Goal: Complete application form: Complete application form

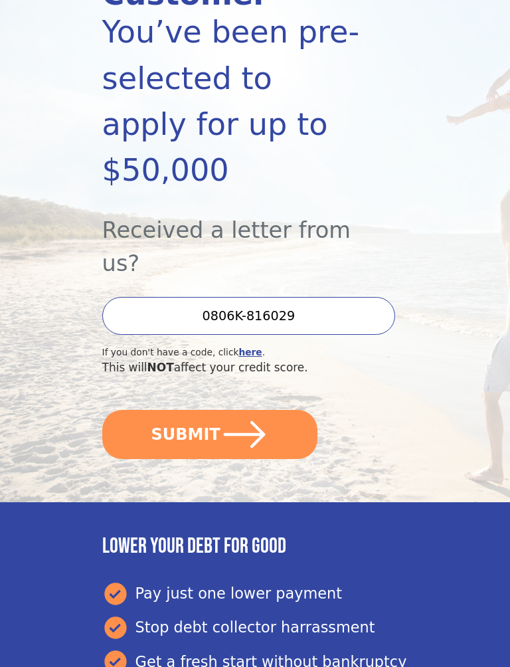
scroll to position [231, 0]
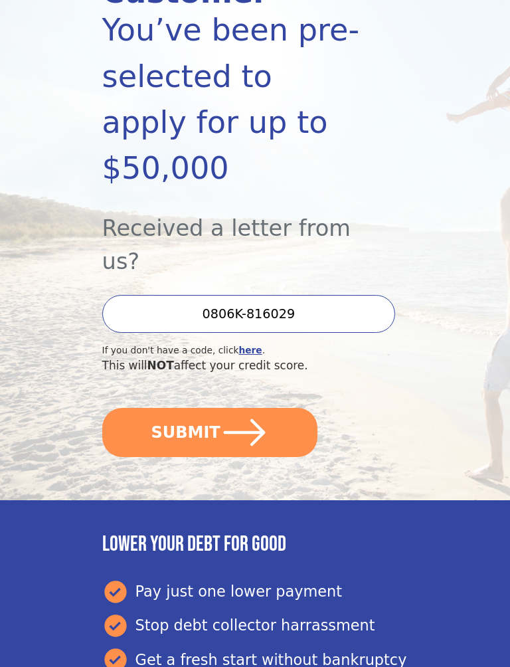
click at [270, 408] on button "SUBMIT" at bounding box center [209, 432] width 215 height 49
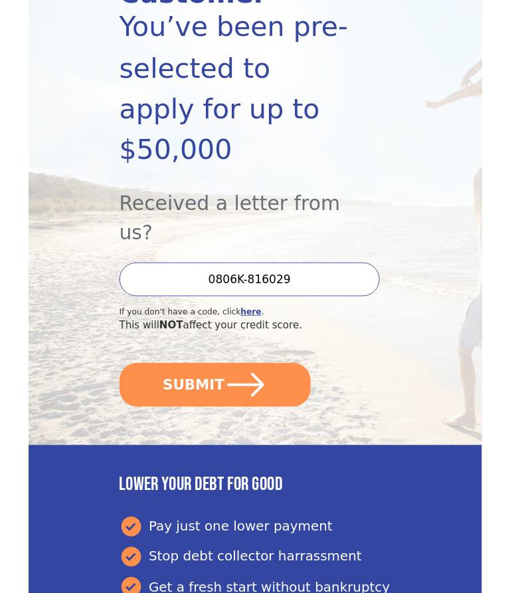
scroll to position [268, 0]
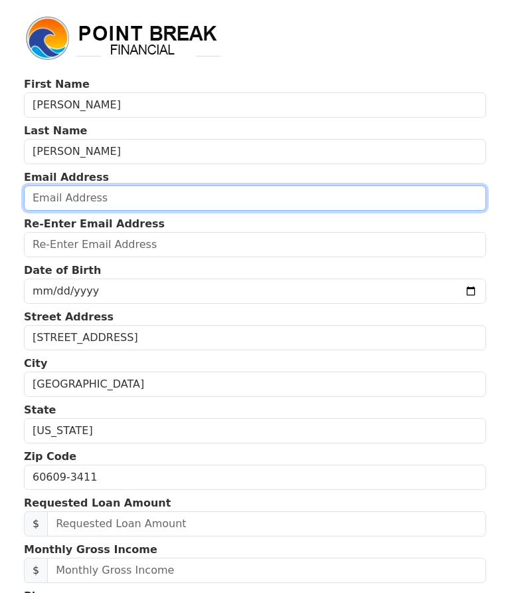
click at [181, 203] on input "email" at bounding box center [255, 197] width 462 height 25
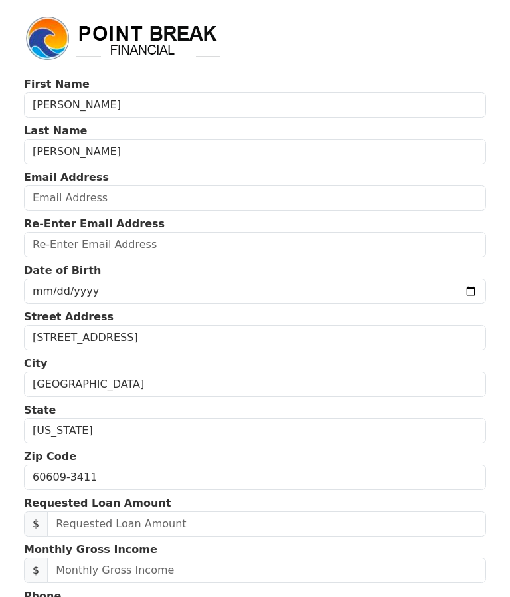
type input "Jmaurip@yahoo.com"
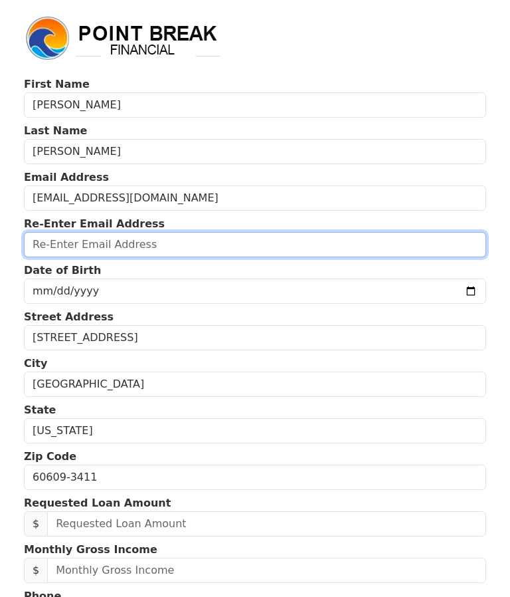
type input "Jmaurip@yahoo.com"
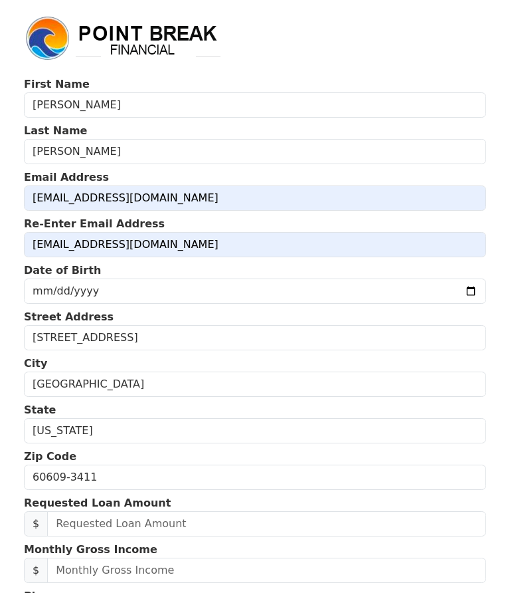
type input "3123664149"
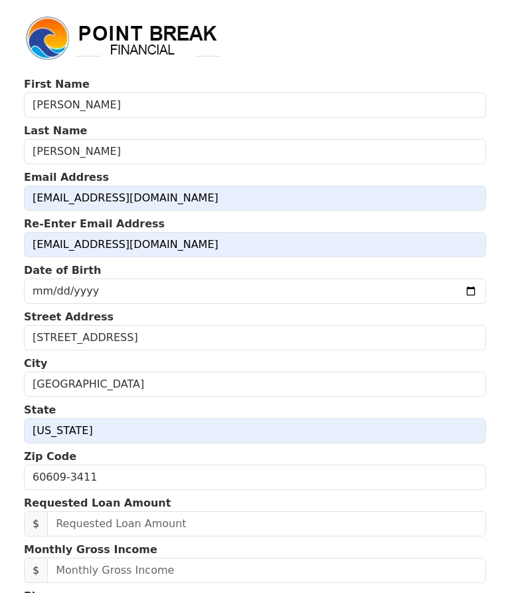
click at [235, 286] on input "date" at bounding box center [255, 290] width 462 height 25
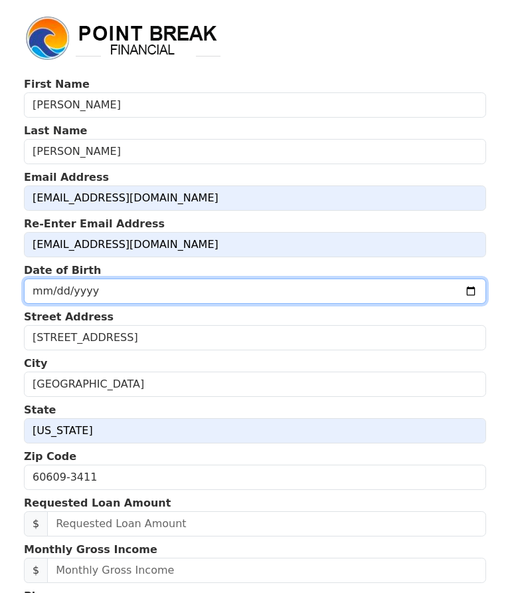
type input "1979-05-12"
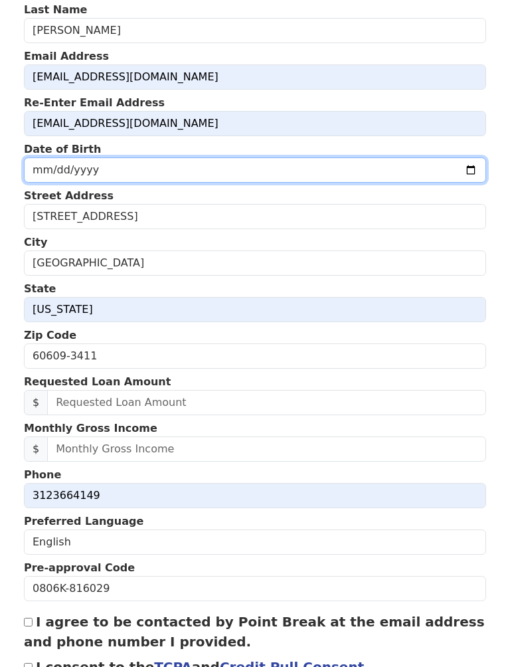
scroll to position [121, 0]
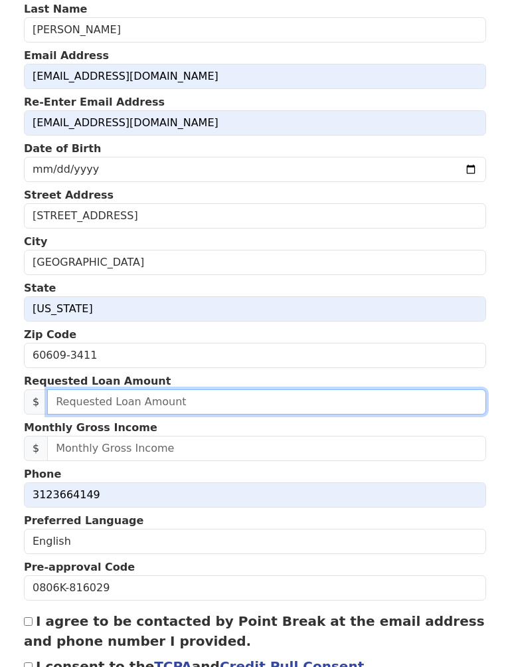
click at [209, 406] on input "text" at bounding box center [266, 401] width 439 height 25
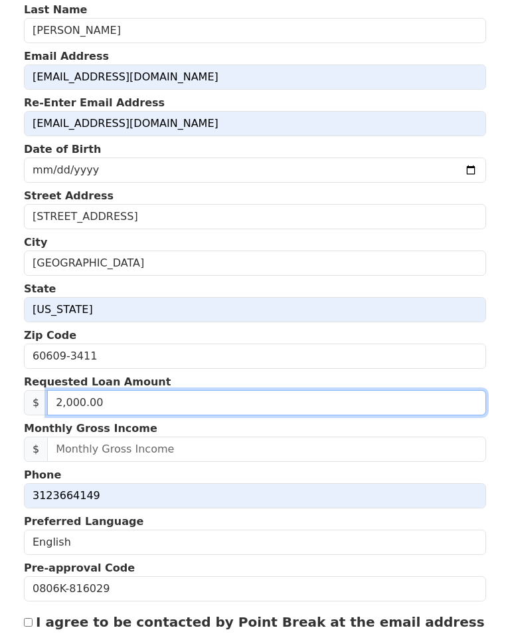
type input "20,000.00"
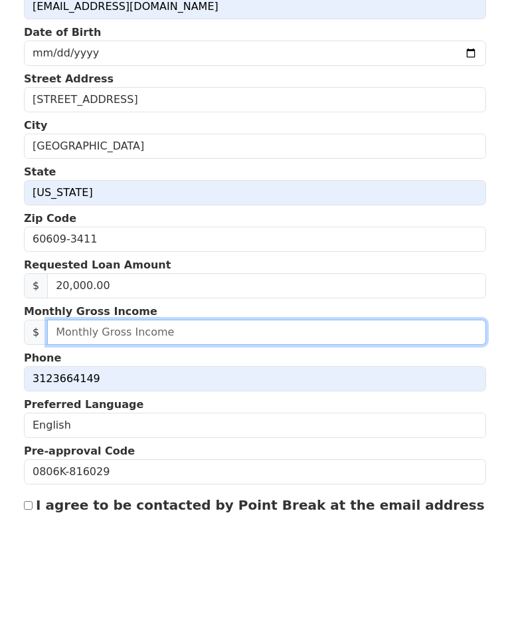
click at [251, 437] on input "text" at bounding box center [266, 449] width 439 height 25
type input "8,000.00"
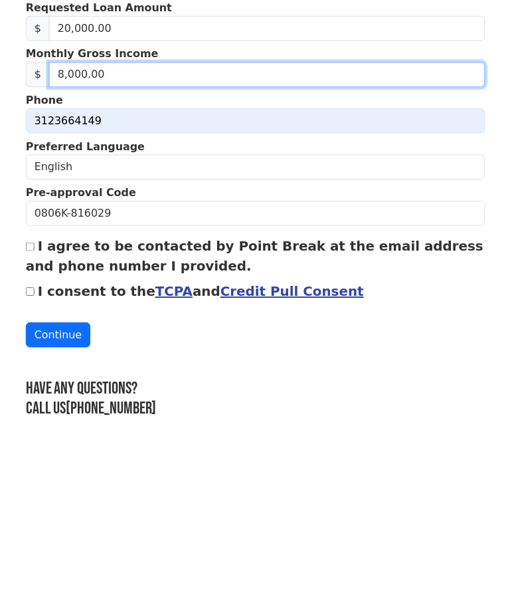
scroll to position [351, 0]
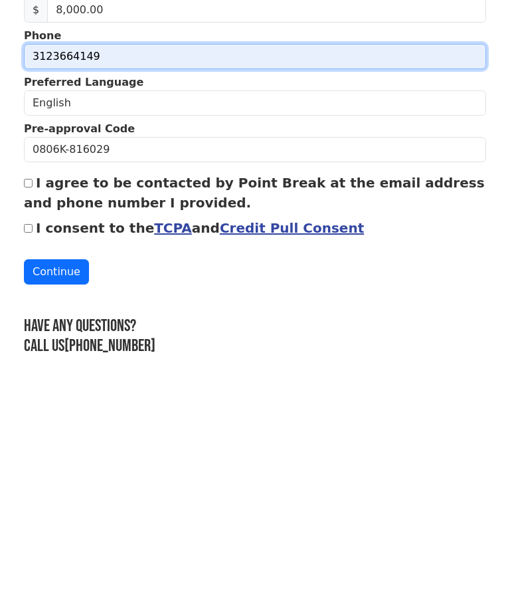
click at [115, 252] on input "3123664149" at bounding box center [255, 264] width 462 height 25
type input "(3__) ___-____"
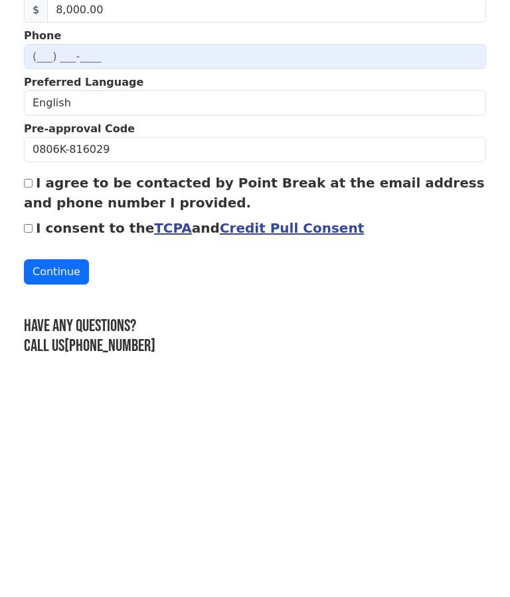
click at [26, 387] on input "I agree to be contacted by Point Break at the email address and phone number I …" at bounding box center [28, 391] width 9 height 9
checkbox input "true"
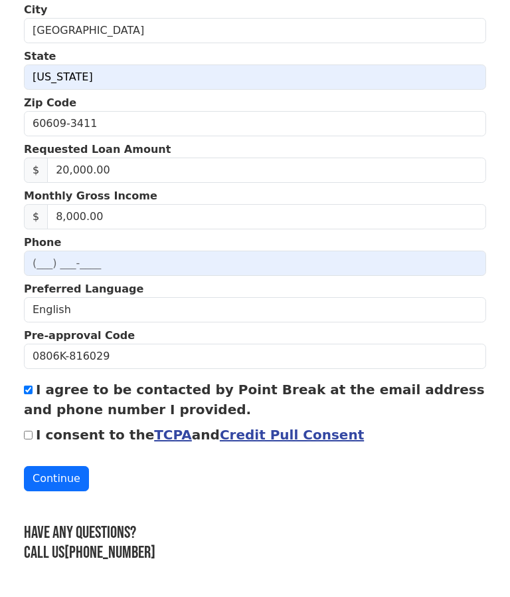
scroll to position [355, 0]
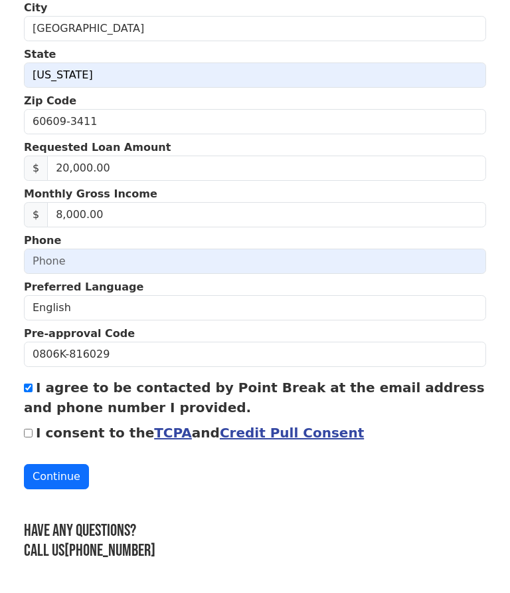
click at [64, 477] on button "Continue" at bounding box center [56, 476] width 65 height 25
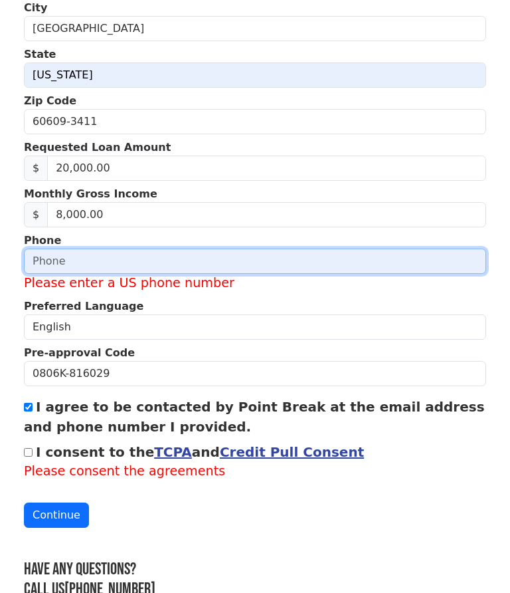
click at [135, 268] on input "text" at bounding box center [255, 260] width 462 height 25
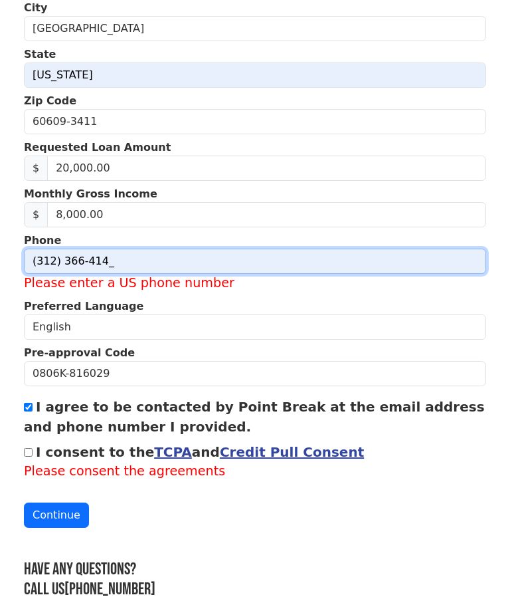
type input "(312) 366-4149"
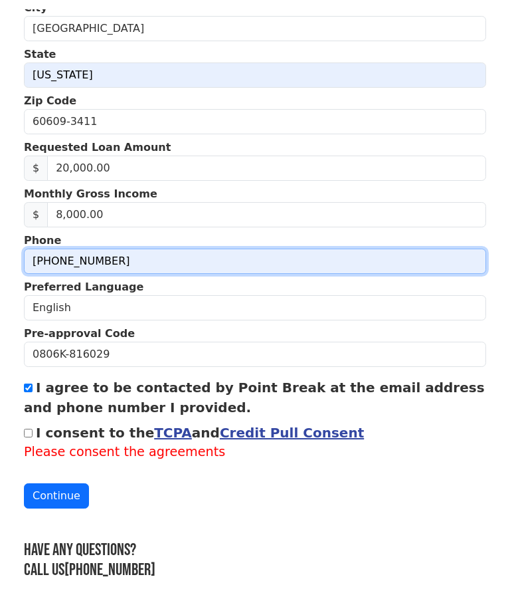
scroll to position [370, 0]
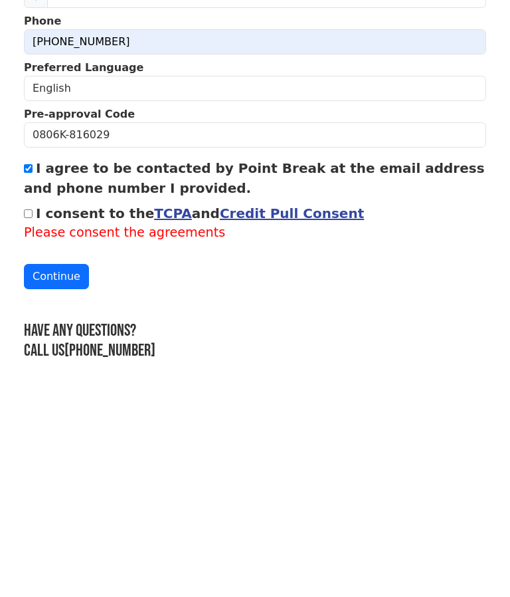
click at [48, 468] on button "Continue" at bounding box center [56, 480] width 65 height 25
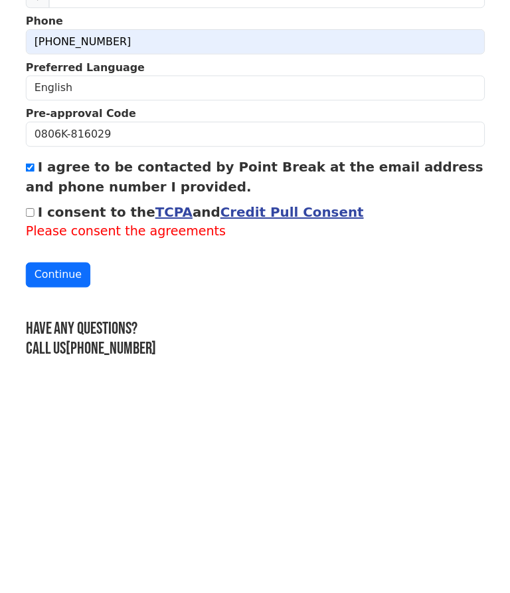
scroll to position [374, 0]
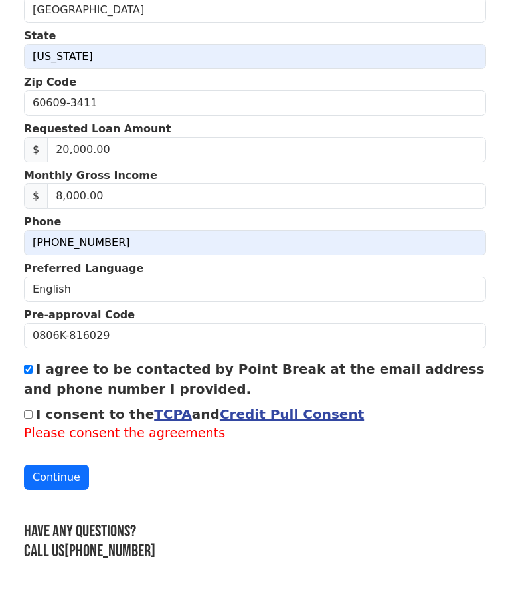
click at [26, 417] on input "I consent to the TCPA and Credit Pull Consent" at bounding box center [28, 414] width 9 height 9
checkbox input "true"
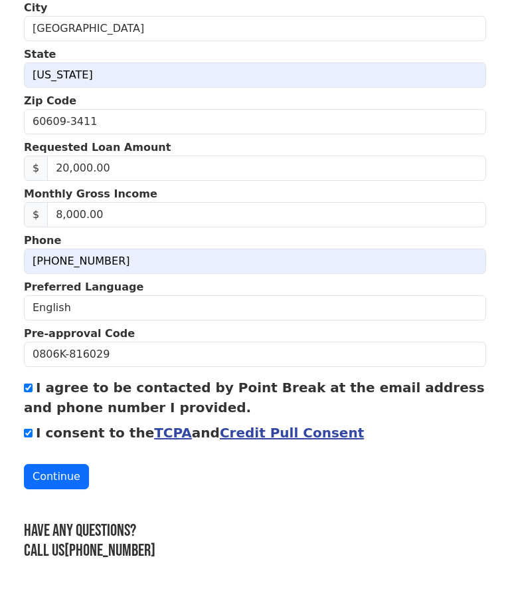
click at [53, 476] on button "Continue" at bounding box center [56, 476] width 65 height 25
